Goal: Task Accomplishment & Management: Complete application form

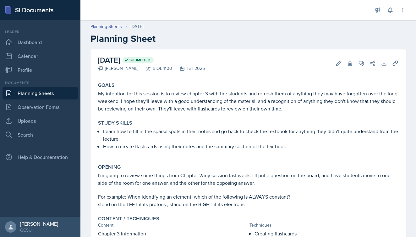
click at [26, 94] on link "Planning Sheets" at bounding box center [40, 93] width 75 height 13
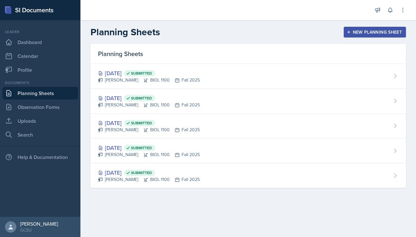
click at [377, 30] on div "New Planning Sheet" at bounding box center [375, 32] width 54 height 5
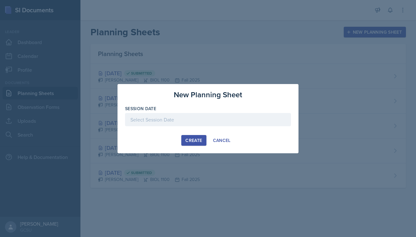
click at [145, 117] on div at bounding box center [208, 119] width 166 height 13
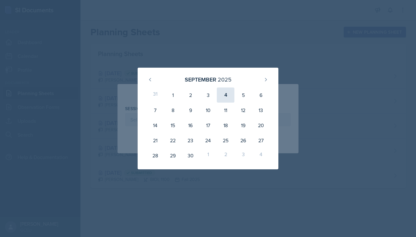
click at [224, 96] on div "4" at bounding box center [226, 94] width 18 height 15
type input "[DATE]"
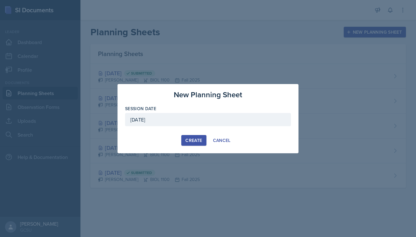
click at [190, 138] on div "Create" at bounding box center [193, 140] width 17 height 5
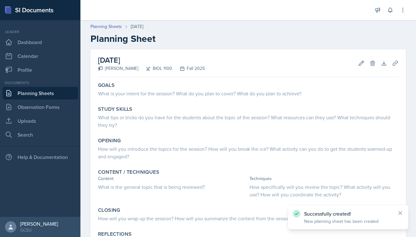
click at [400, 212] on icon at bounding box center [400, 212] width 3 height 3
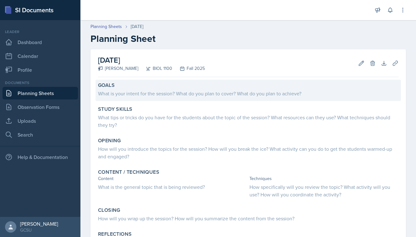
click at [110, 90] on div "What is your intent for the session? What do you plan to cover? What do you pla…" at bounding box center [248, 94] width 300 height 8
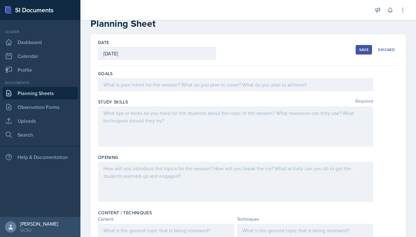
scroll to position [9, 0]
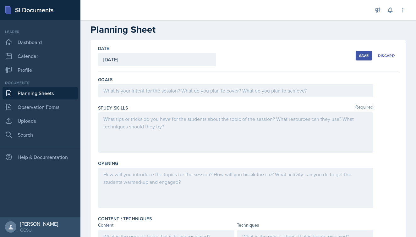
click at [150, 88] on div at bounding box center [235, 90] width 275 height 13
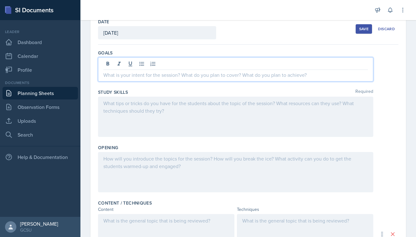
scroll to position [36, 0]
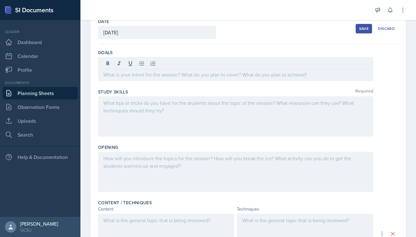
click at [40, 94] on link "Planning Sheets" at bounding box center [40, 93] width 75 height 13
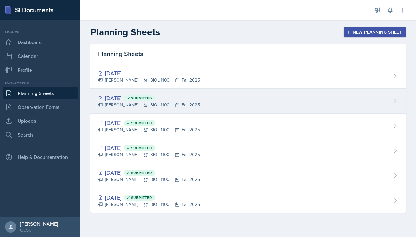
click at [118, 95] on div "[DATE] Submitted" at bounding box center [149, 98] width 102 height 8
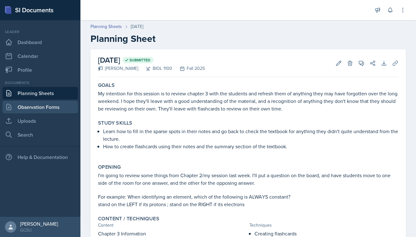
click at [26, 108] on link "Observation Forms" at bounding box center [40, 107] width 75 height 13
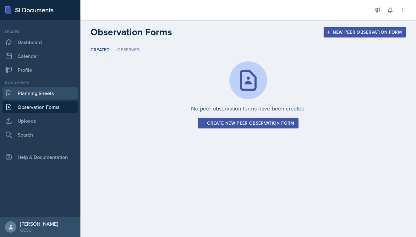
click at [30, 99] on link "Planning Sheets" at bounding box center [40, 93] width 75 height 13
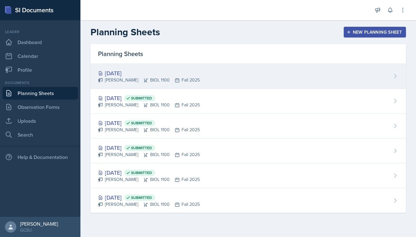
click at [121, 82] on div "[PERSON_NAME] BIOL 1100 Fall 2025" at bounding box center [149, 80] width 102 height 7
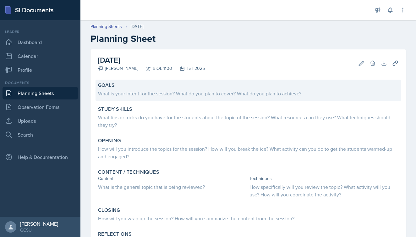
click at [138, 96] on div "What is your intent for the session? What do you plan to cover? What do you pla…" at bounding box center [248, 94] width 300 height 8
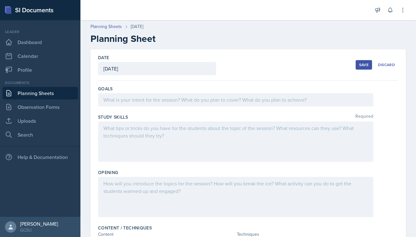
click at [140, 103] on div at bounding box center [235, 99] width 275 height 13
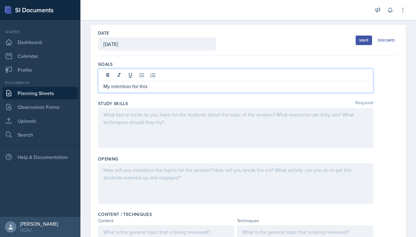
scroll to position [25, 0]
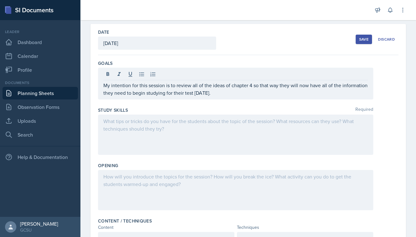
click at [230, 42] on div "Date [DATE] [DATE] 31 1 2 3 4 5 6 7 8 9 10 11 12 13 14 15 16 17 18 19 20 21 22 …" at bounding box center [248, 39] width 300 height 31
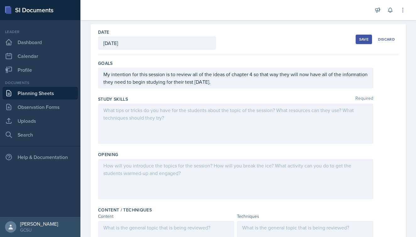
click at [178, 108] on div at bounding box center [235, 123] width 275 height 40
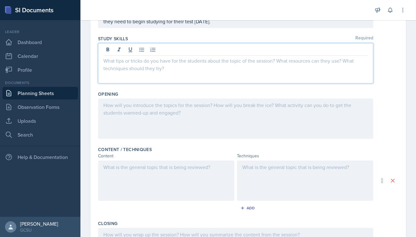
scroll to position [87, 0]
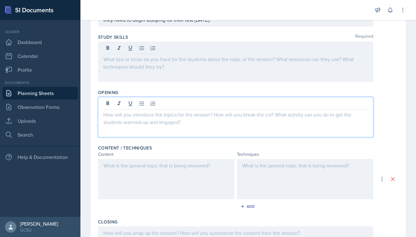
click at [169, 101] on div at bounding box center [235, 117] width 275 height 40
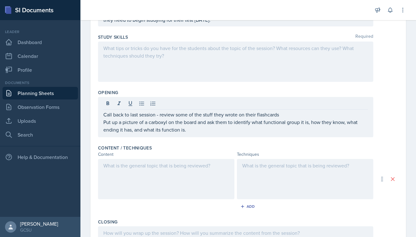
click at [380, 111] on div "Call back to last session - review some of the stuff they wrote on their flashc…" at bounding box center [248, 117] width 300 height 40
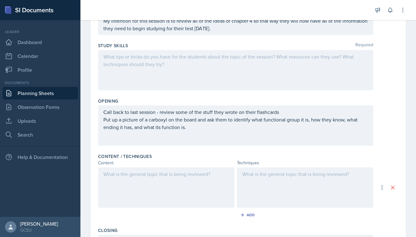
scroll to position [79, 0]
click at [201, 51] on div at bounding box center [235, 70] width 275 height 40
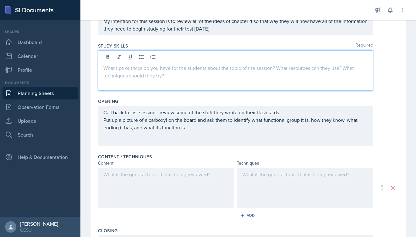
click at [198, 71] on p at bounding box center [235, 68] width 265 height 8
click at [255, 177] on div at bounding box center [305, 187] width 136 height 40
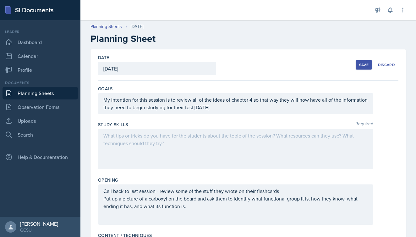
scroll to position [0, 0]
click at [366, 65] on div "Save" at bounding box center [363, 64] width 9 height 5
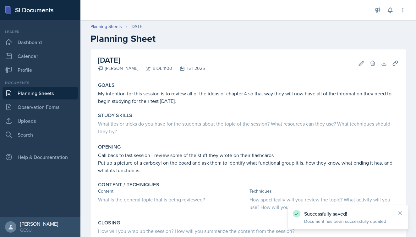
click at [39, 94] on link "Planning Sheets" at bounding box center [40, 93] width 75 height 13
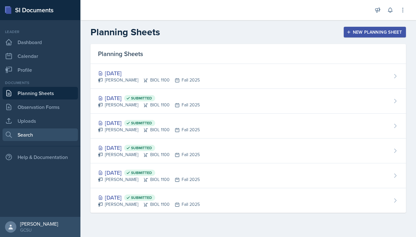
click at [40, 133] on link "Search" at bounding box center [40, 134] width 75 height 13
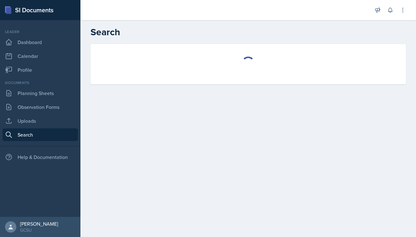
select select "all"
select select "1"
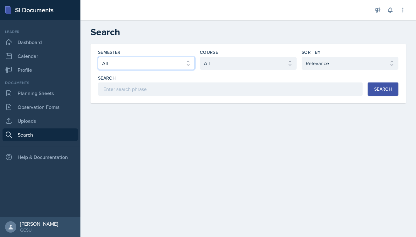
select select "838c426c-7ba8-4b05-94c8-22f19dd4c5cc"
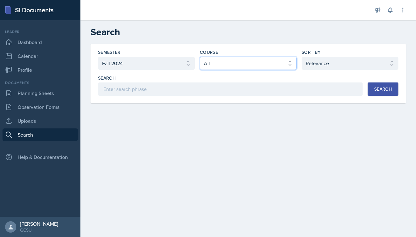
select select "36541d13-729a-45ef-a9cb-922687840166"
click at [377, 85] on button "Search" at bounding box center [383, 88] width 31 height 13
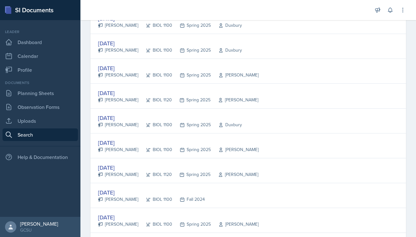
scroll to position [129, 0]
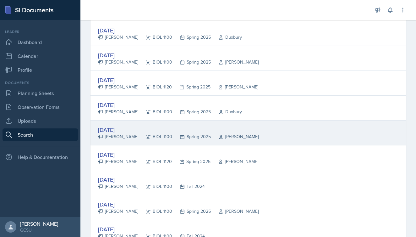
click at [116, 131] on div "[DATE]" at bounding box center [178, 129] width 161 height 8
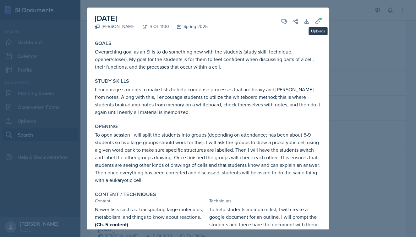
scroll to position [0, 0]
click at [355, 40] on div at bounding box center [208, 118] width 416 height 237
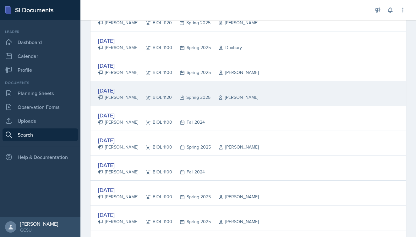
scroll to position [207, 0]
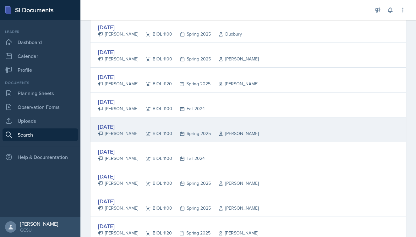
click at [122, 128] on div "[DATE]" at bounding box center [178, 126] width 161 height 8
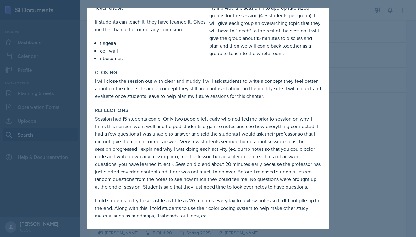
scroll to position [298, 0]
click at [383, 78] on div at bounding box center [208, 118] width 416 height 237
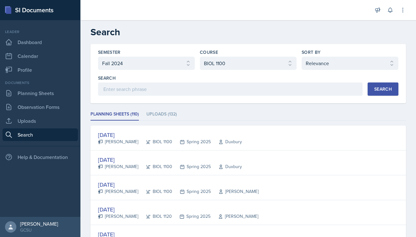
scroll to position [0, 0]
click at [405, 30] on h2 "Search" at bounding box center [247, 31] width 315 height 11
